Goal: Transaction & Acquisition: Purchase product/service

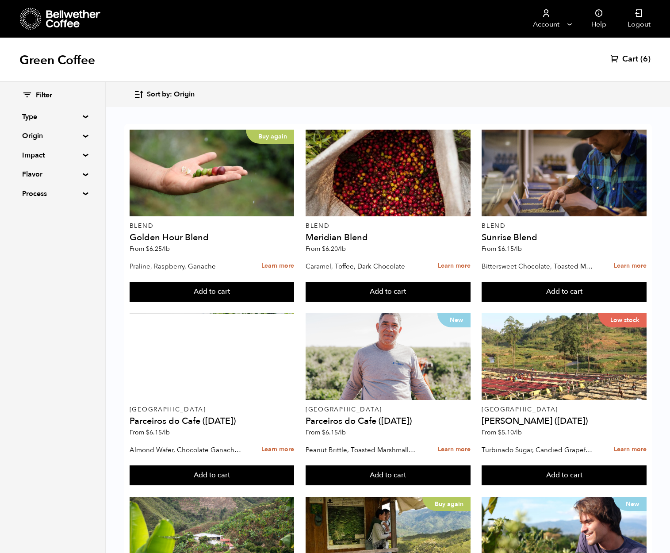
scroll to position [693, 0]
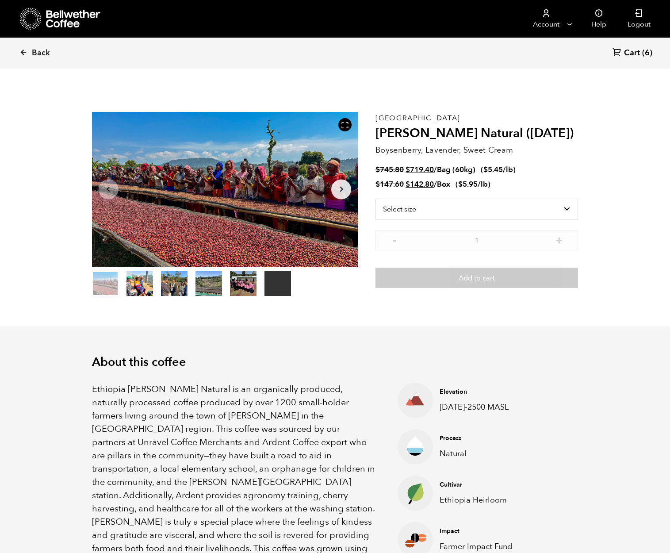
scroll to position [385, 471]
select select "bag-3"
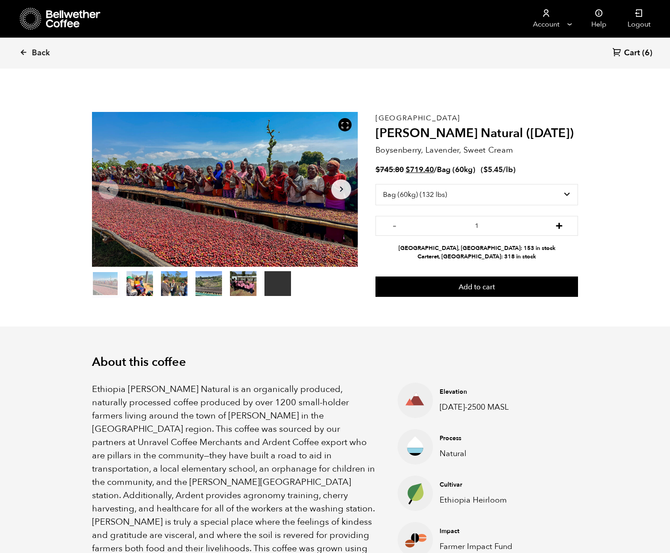
click at [560, 226] on button "+" at bounding box center [559, 224] width 11 height 9
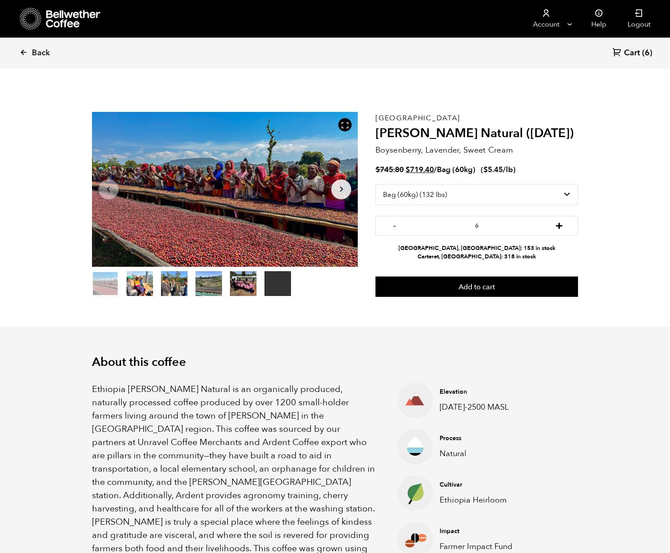
click at [560, 226] on button "+" at bounding box center [559, 224] width 11 height 9
click at [396, 222] on button "-" at bounding box center [394, 224] width 11 height 9
type input "6"
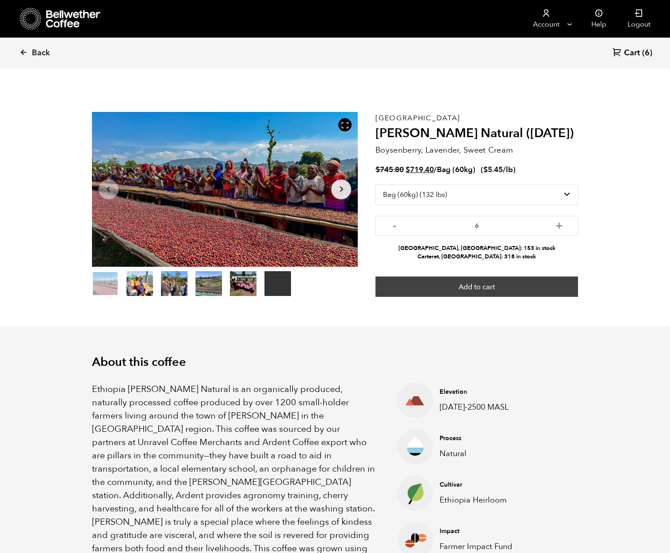
click at [454, 284] on button "Add to cart" at bounding box center [476, 286] width 203 height 20
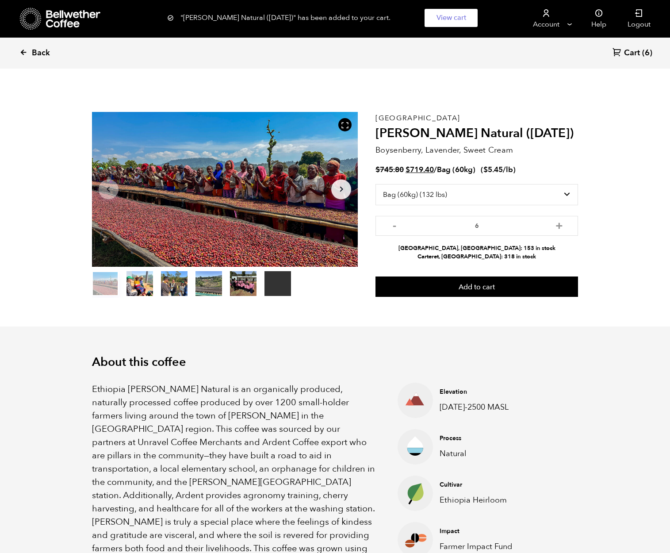
click at [34, 53] on span "Back" at bounding box center [41, 53] width 18 height 11
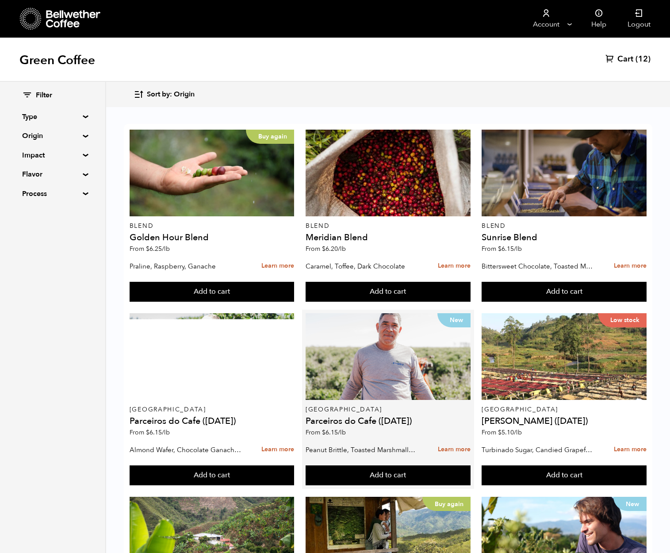
scroll to position [264, 0]
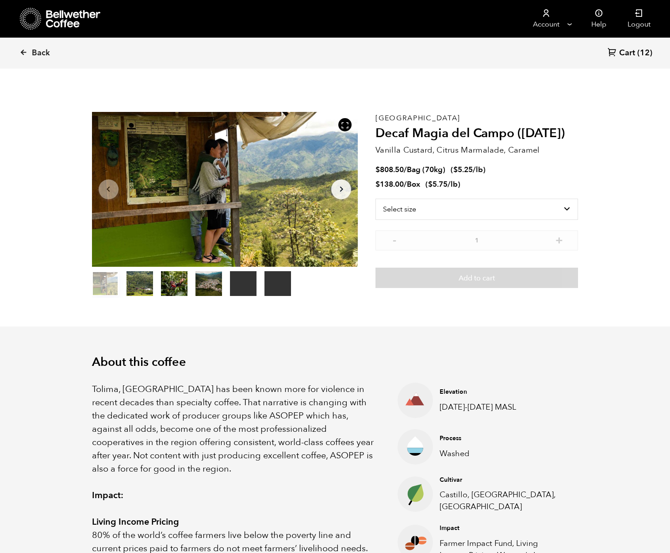
scroll to position [385, 471]
select select "bag"
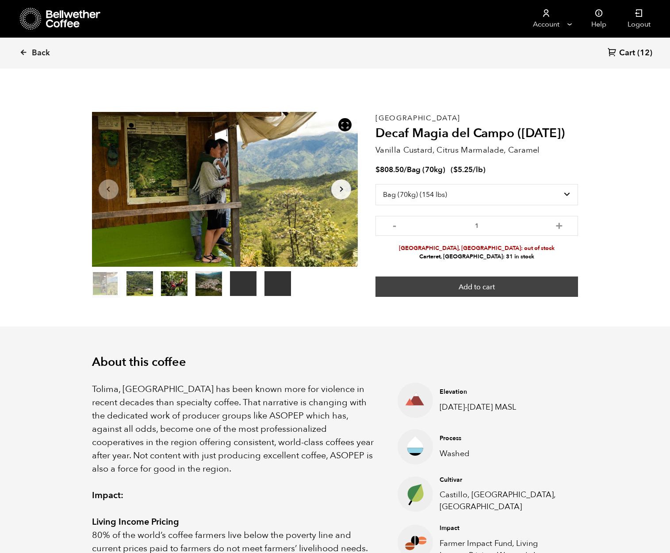
click at [464, 288] on button "Add to cart" at bounding box center [476, 286] width 203 height 20
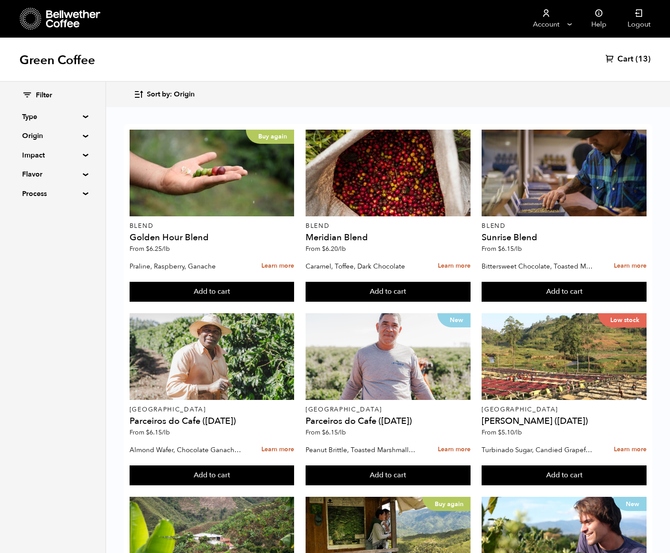
click at [78, 136] on summary "Origin" at bounding box center [52, 135] width 61 height 11
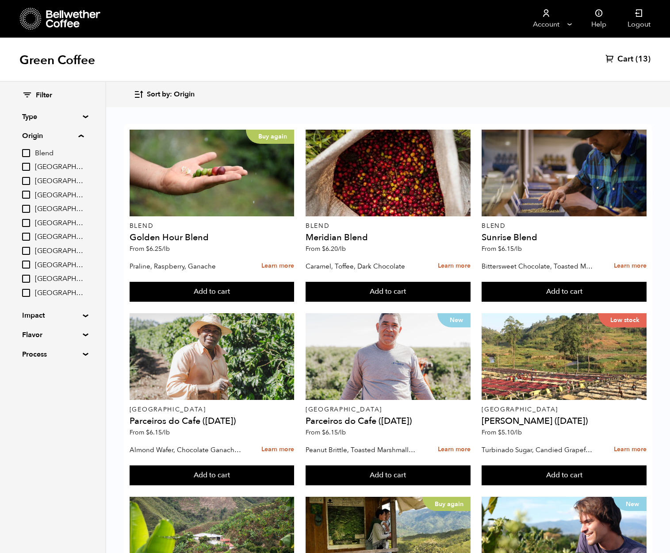
click at [626, 58] on span "Cart" at bounding box center [625, 59] width 16 height 11
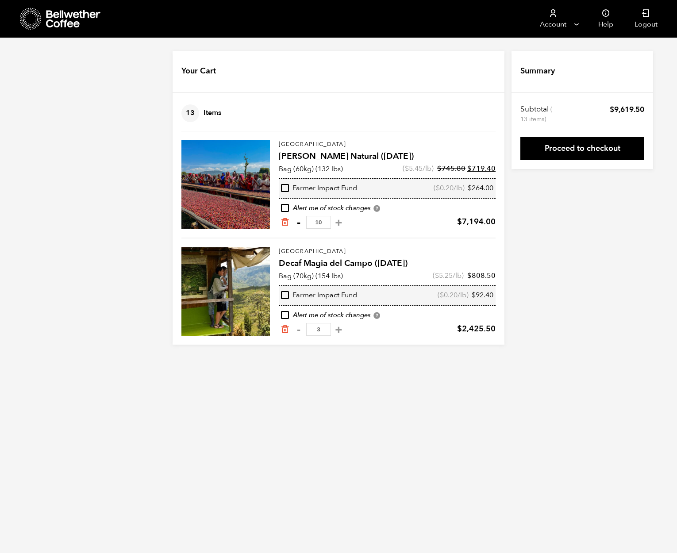
click at [296, 222] on button "-" at bounding box center [298, 222] width 11 height 9
type input "9"
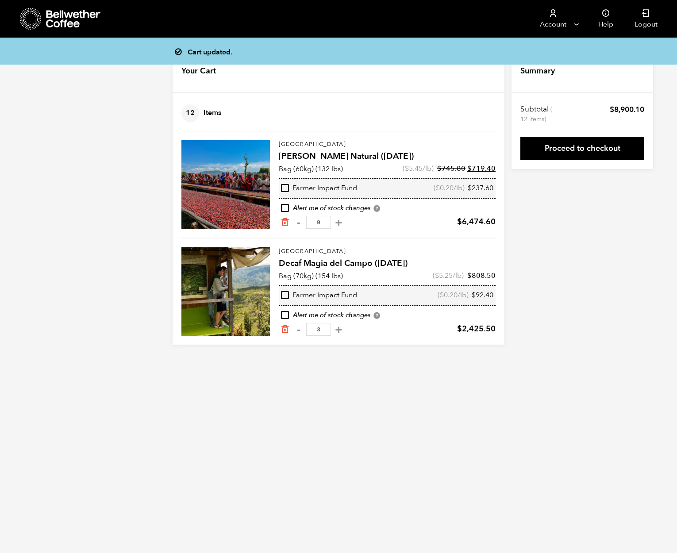
drag, startPoint x: 319, startPoint y: 224, endPoint x: 313, endPoint y: 224, distance: 6.2
click at [313, 224] on input "9" at bounding box center [318, 222] width 25 height 13
type input "6"
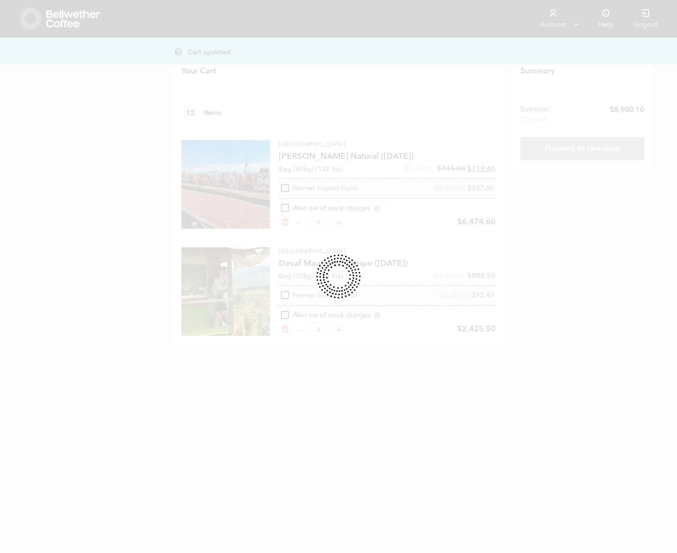
click at [316, 330] on form "Your Cart 12 Items Update cart 12 Items Ethiopia [PERSON_NAME] Natural ([DATE])…" at bounding box center [338, 198] width 332 height 294
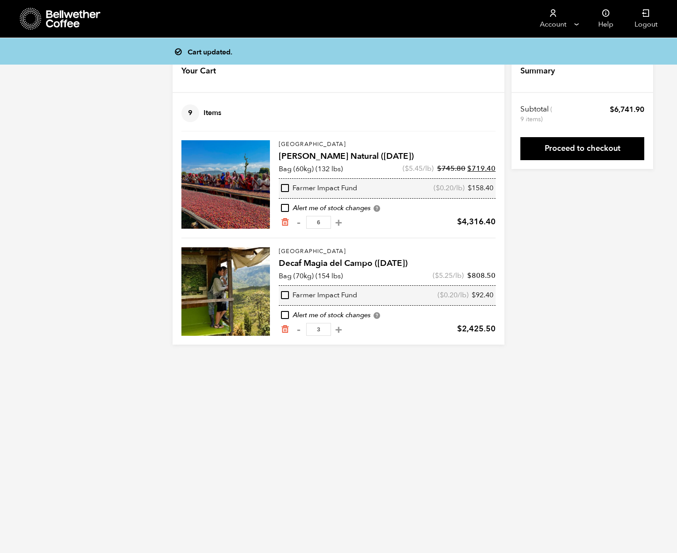
click at [314, 331] on input "3" at bounding box center [318, 329] width 25 height 13
type input "2"
click at [317, 220] on form "Your Cart 9 Items Update cart 9 Items Ethiopia Shanta Golba Natural (OCT 24) Ba…" at bounding box center [338, 198] width 332 height 294
click at [556, 153] on link "Proceed to checkout" at bounding box center [582, 148] width 124 height 23
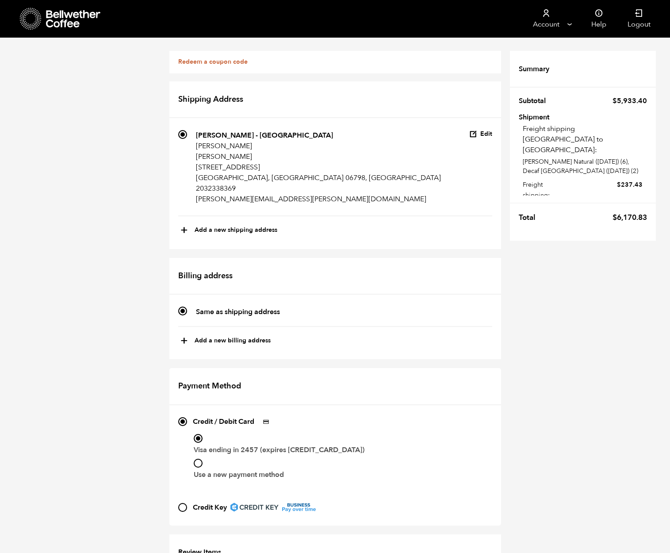
scroll to position [261, 0]
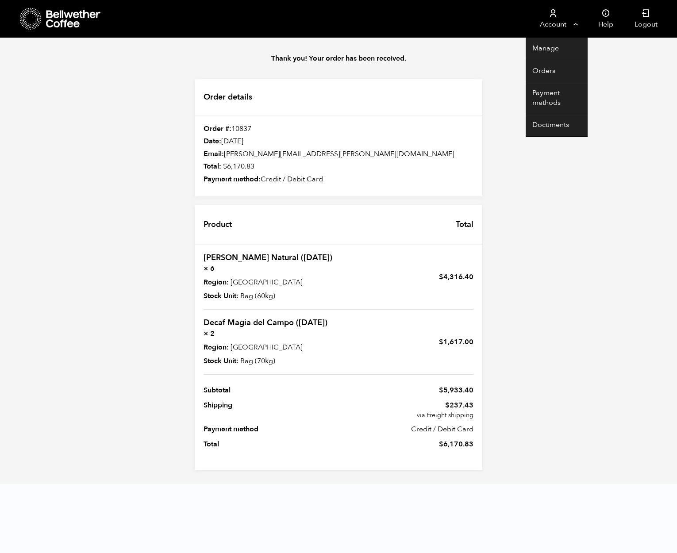
click at [550, 27] on link "Account" at bounding box center [552, 19] width 54 height 38
click at [549, 60] on link "Orders" at bounding box center [556, 71] width 62 height 23
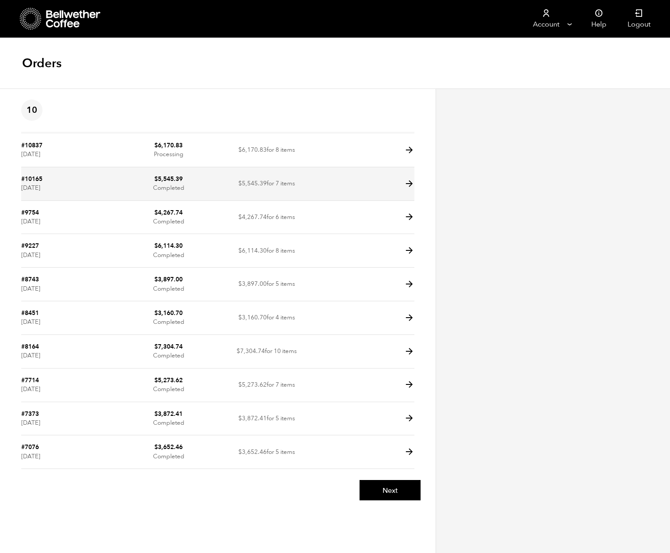
click at [410, 184] on icon at bounding box center [409, 184] width 10 height 10
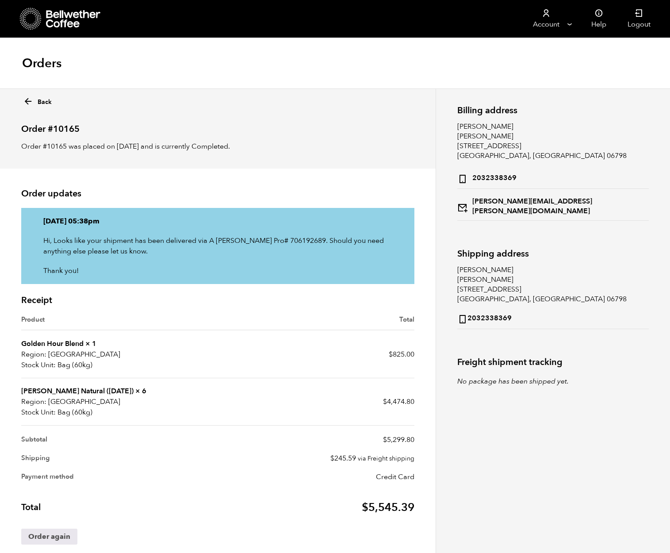
click at [114, 145] on p "Order #10165 was placed on July 30, 2025 and is currently Completed." at bounding box center [217, 146] width 393 height 11
drag, startPoint x: 115, startPoint y: 145, endPoint x: 176, endPoint y: 146, distance: 60.6
click at [176, 146] on p "Order #10165 was placed on July 30, 2025 and is currently Completed." at bounding box center [217, 146] width 393 height 11
drag, startPoint x: 67, startPoint y: 218, endPoint x: 104, endPoint y: 218, distance: 37.1
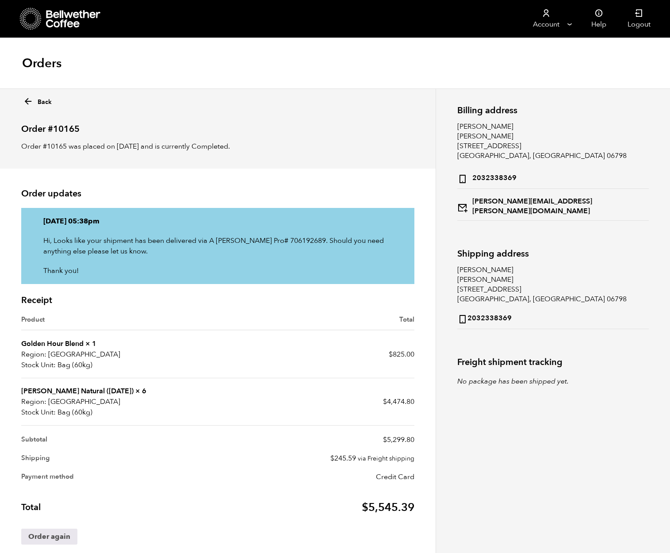
click at [104, 218] on p "Monday 4th of August 2025, 05:38pm" at bounding box center [217, 221] width 349 height 11
click at [26, 102] on icon at bounding box center [28, 101] width 10 height 10
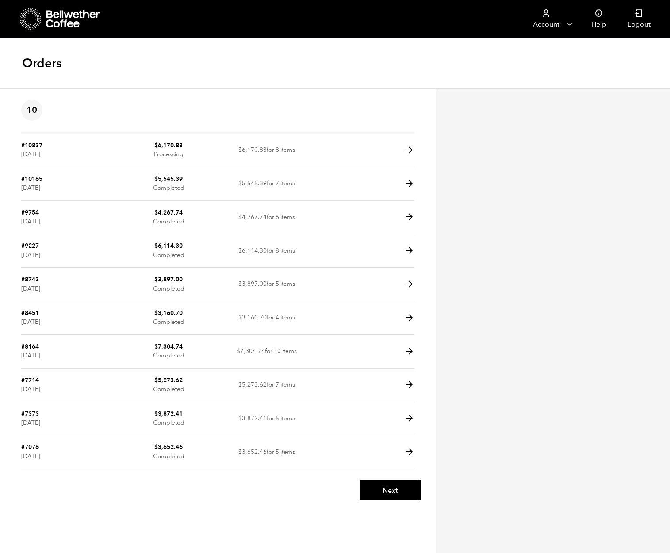
click at [32, 19] on icon at bounding box center [31, 19] width 22 height 23
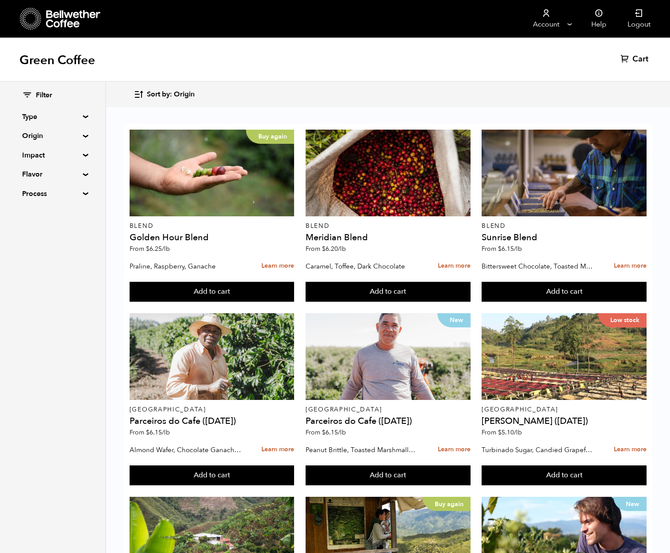
click at [155, 90] on span "Sort by: Origin" at bounding box center [171, 95] width 48 height 10
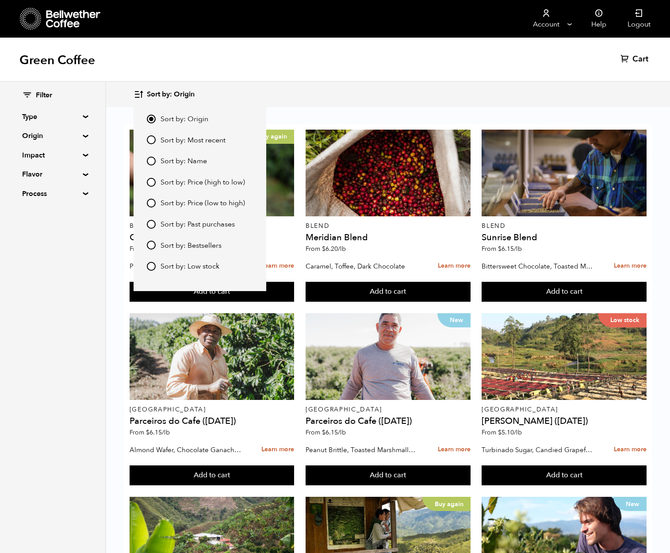
click at [225, 204] on span "Sort by: Price (low to high)" at bounding box center [203, 204] width 84 height 10
click at [156, 204] on input "Sort by: Price (low to high)" at bounding box center [151, 203] width 9 height 9
radio input "true"
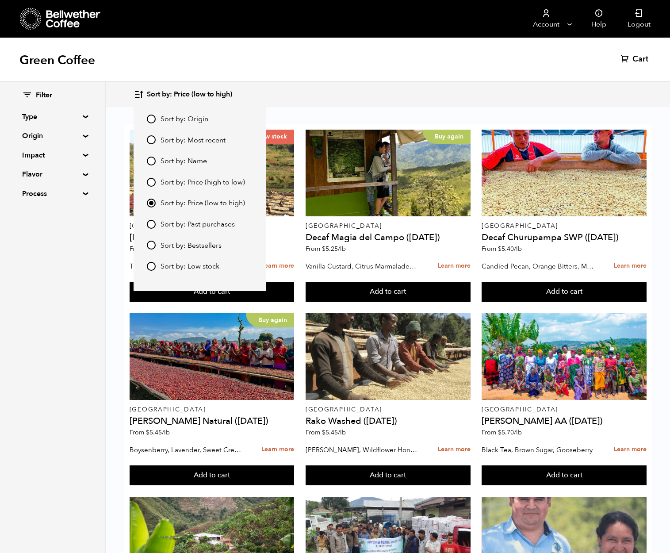
click at [329, 93] on div "Sort by: Price (low to high) Sort by: Origin Sort by: Most recent Sort by: Name…" at bounding box center [388, 94] width 509 height 21
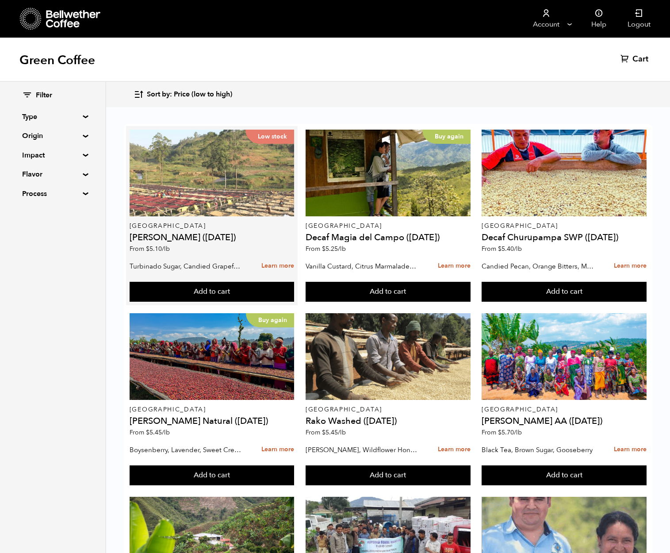
click at [184, 181] on div "Low stock" at bounding box center [212, 173] width 165 height 87
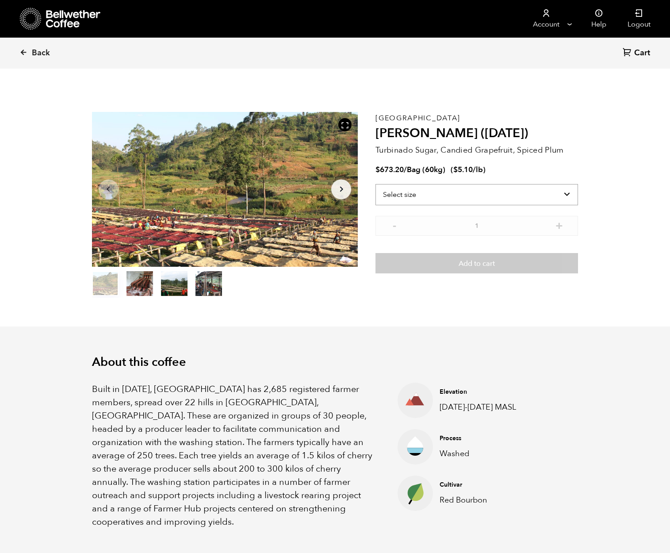
scroll to position [385, 471]
select select "bag-3"
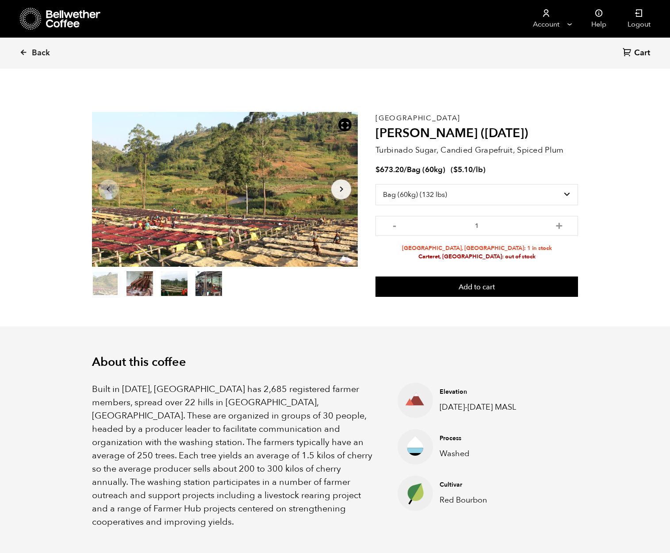
click at [346, 188] on icon "Arrow Right" at bounding box center [341, 189] width 11 height 11
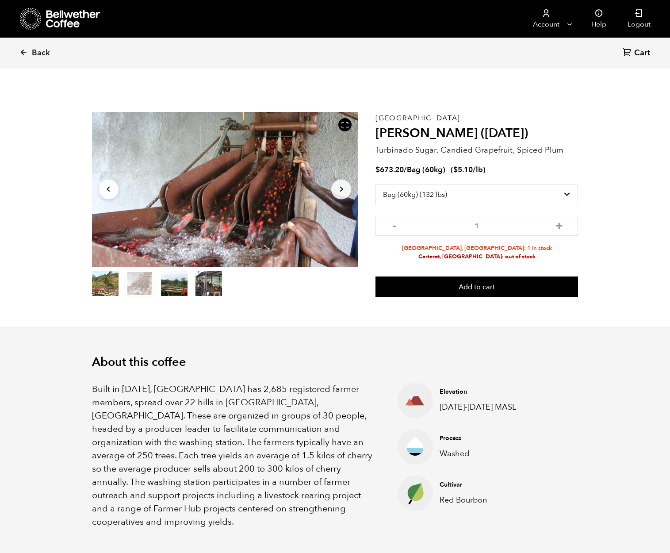
click at [346, 188] on icon "Arrow Right" at bounding box center [341, 189] width 11 height 11
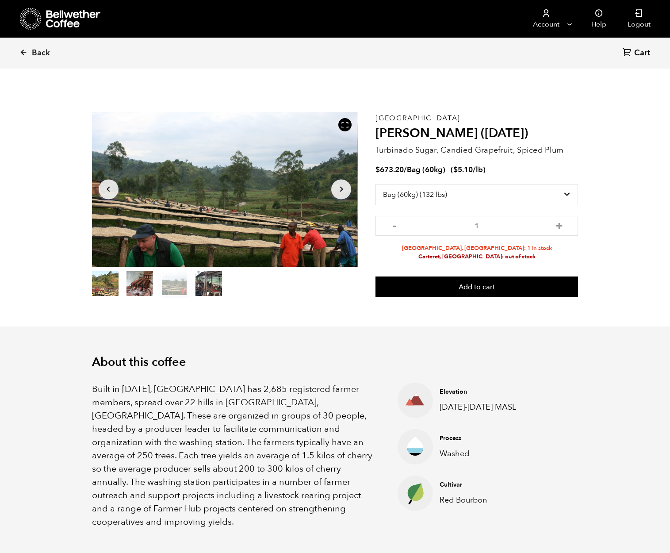
click at [346, 188] on icon "Arrow Right" at bounding box center [341, 189] width 11 height 11
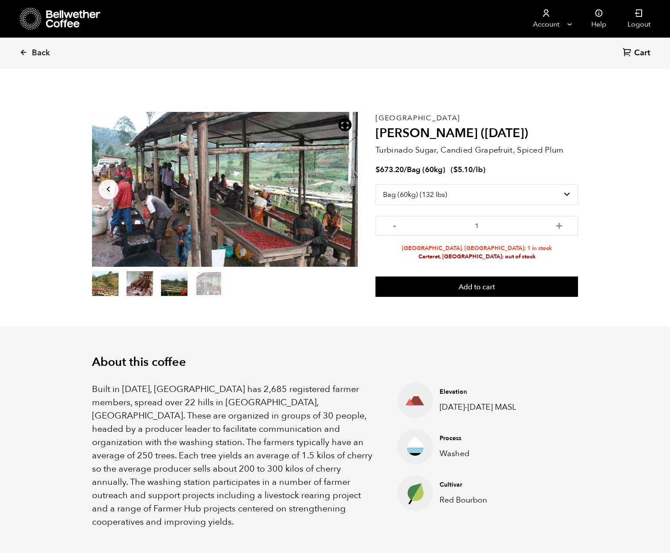
click at [346, 188] on icon "Arrow Right" at bounding box center [341, 189] width 11 height 11
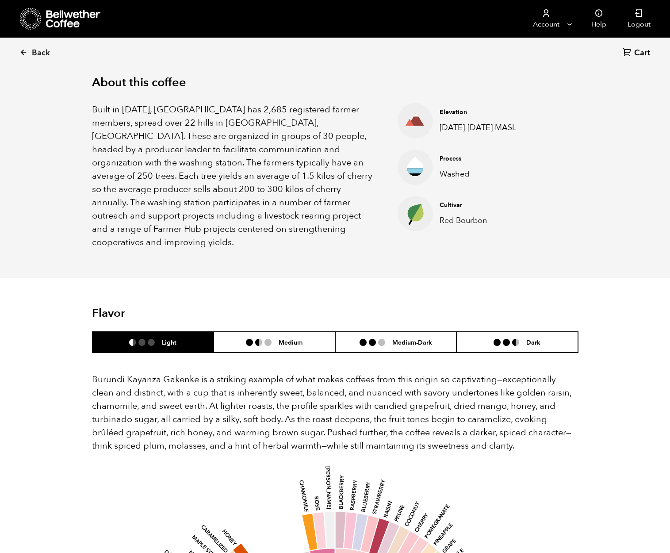
scroll to position [0, 0]
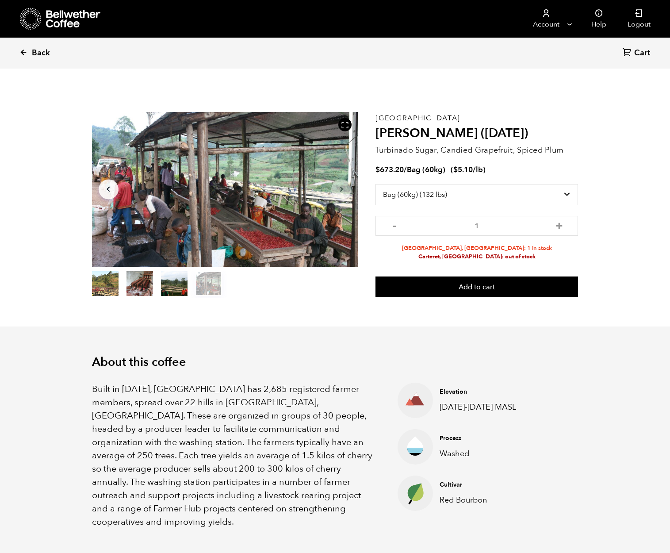
click at [33, 52] on span "Back" at bounding box center [41, 53] width 18 height 11
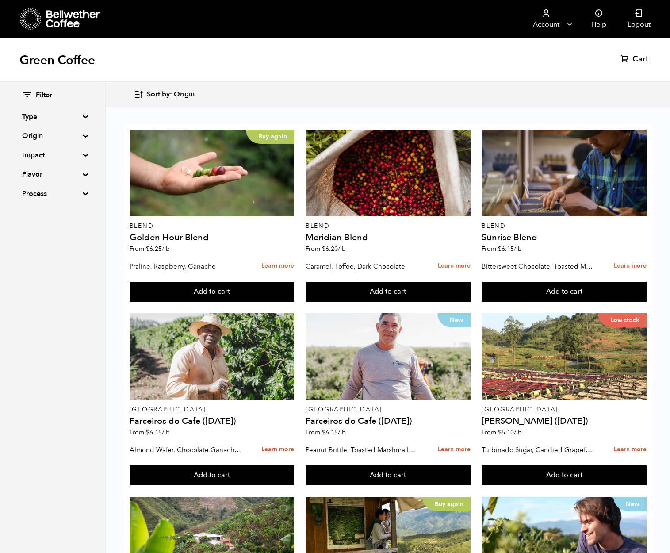
click at [49, 19] on icon at bounding box center [73, 19] width 55 height 18
